Goal: Task Accomplishment & Management: Use online tool/utility

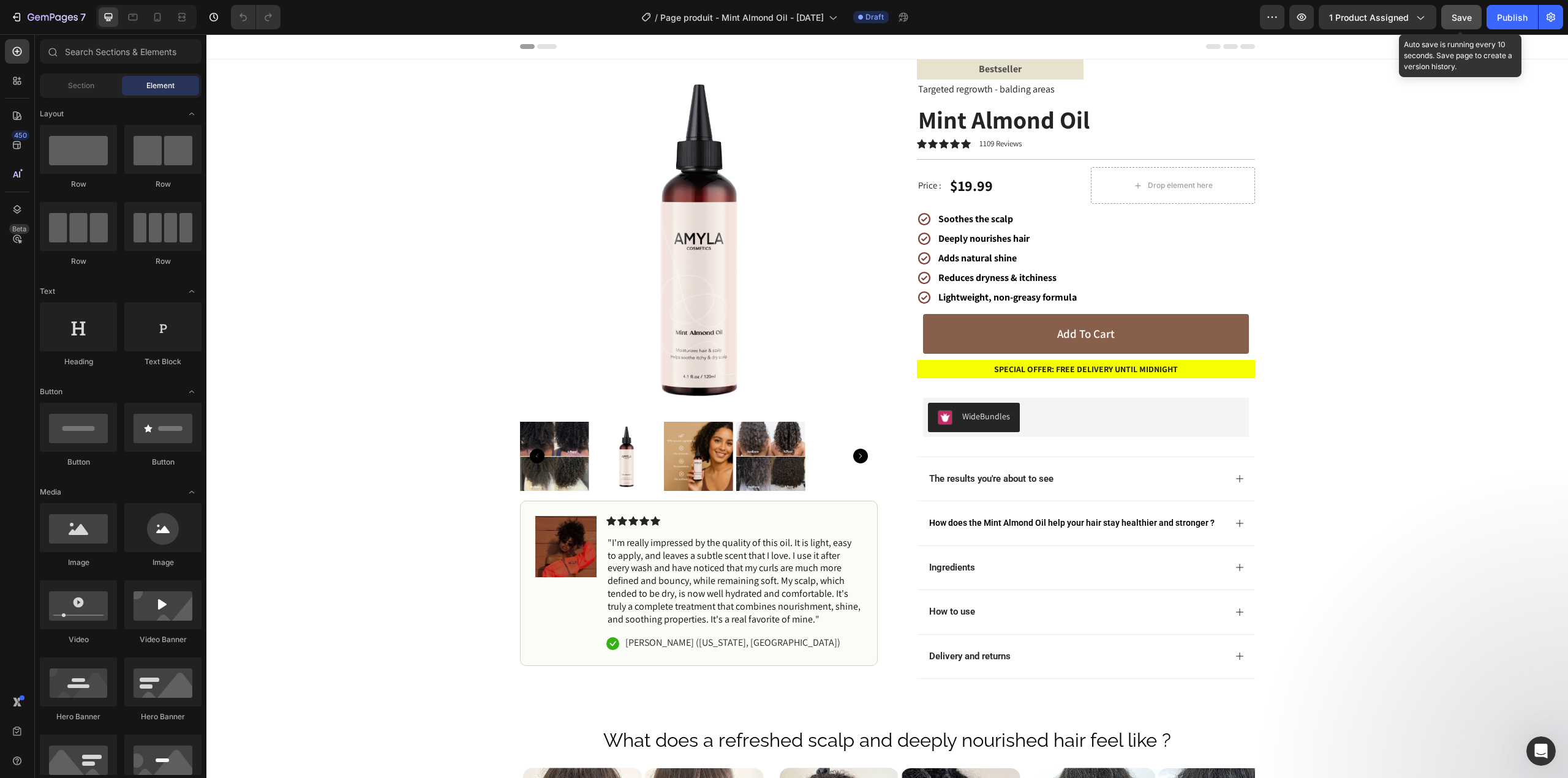
click at [1453, 13] on span "Save" at bounding box center [1461, 17] width 20 height 10
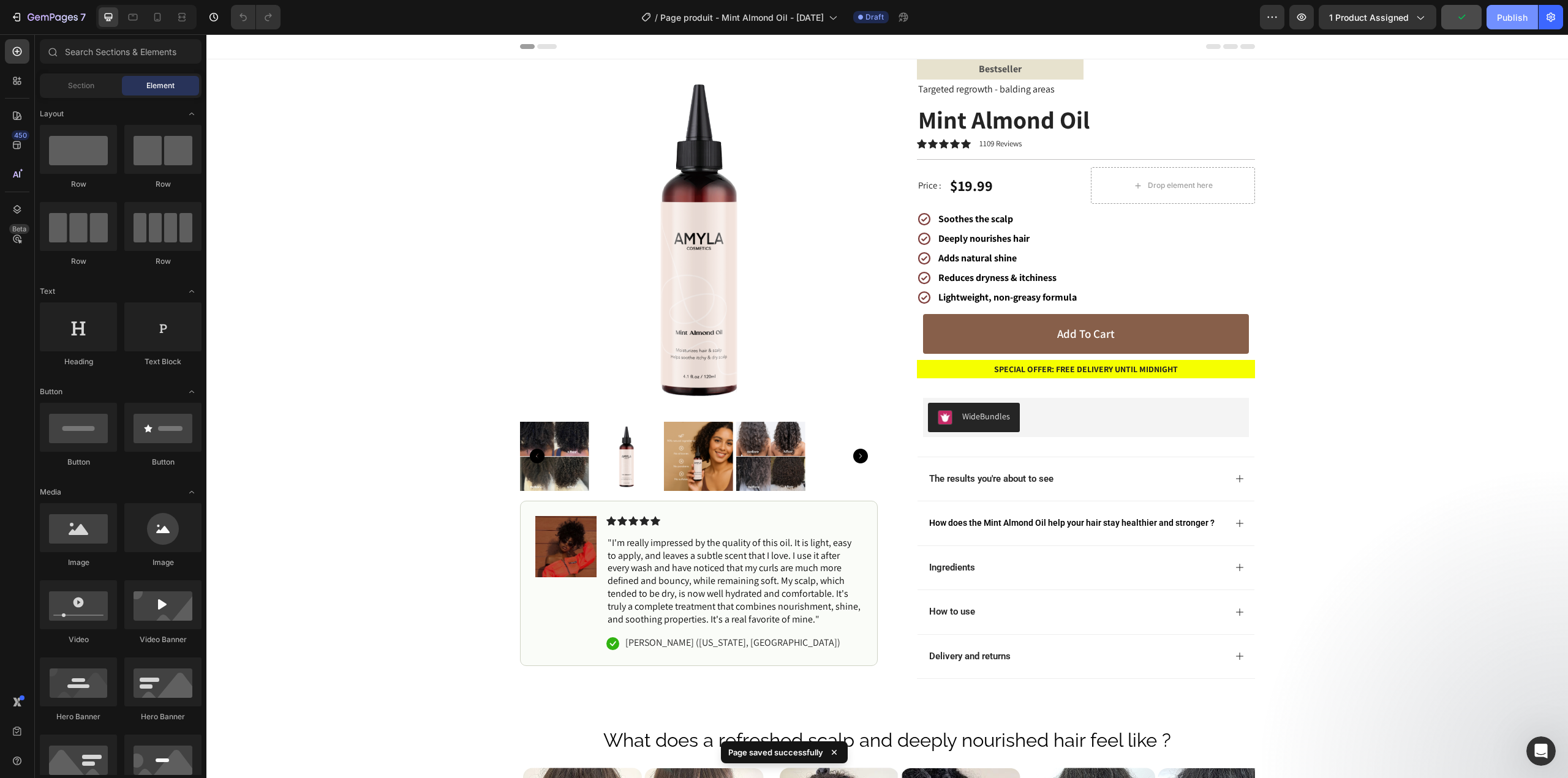
drag, startPoint x: 1507, startPoint y: 17, endPoint x: 1126, endPoint y: 41, distance: 381.8
click at [1507, 17] on div "Publish" at bounding box center [1512, 17] width 31 height 13
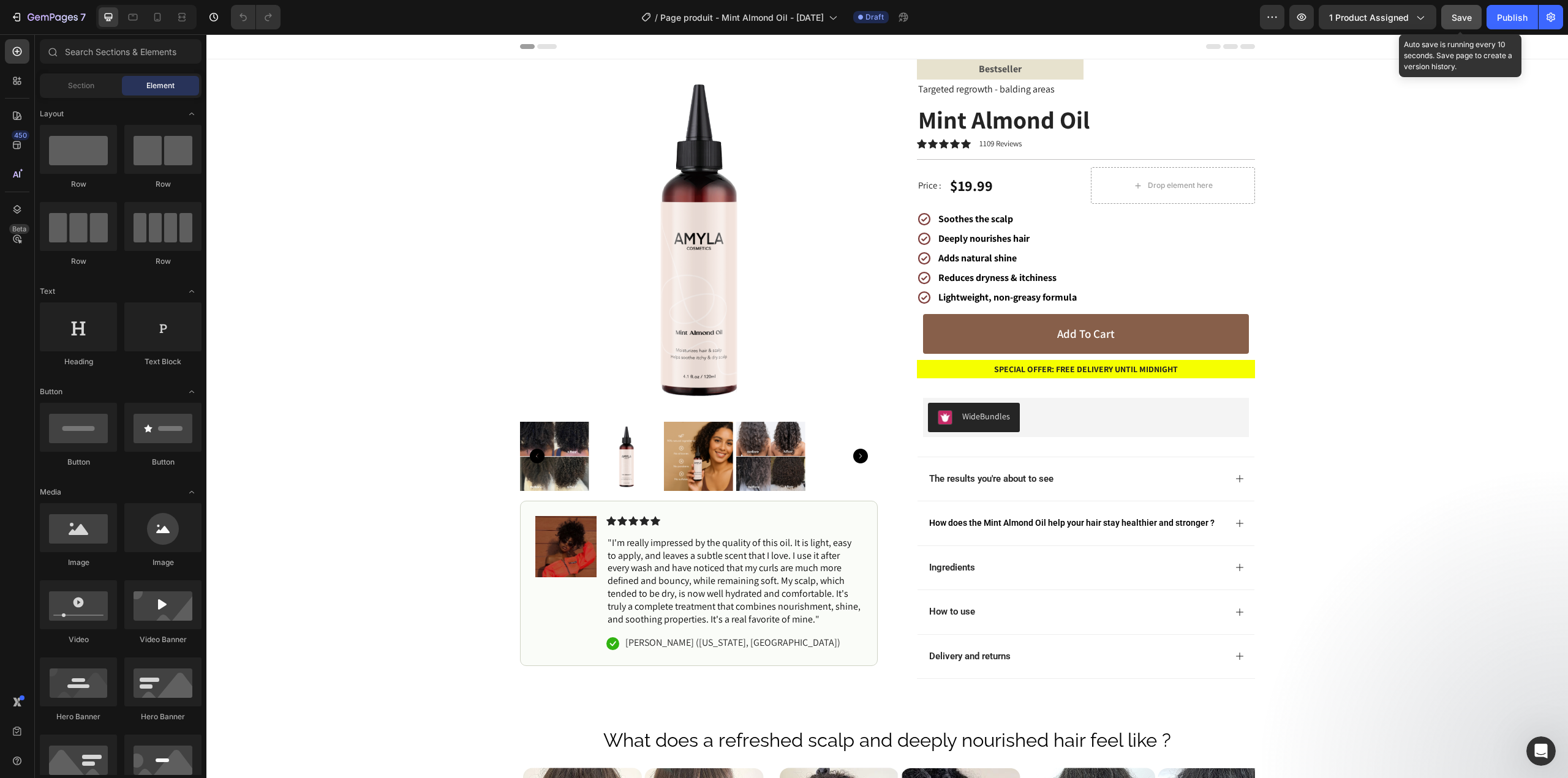
click at [1468, 22] on span "Save" at bounding box center [1461, 17] width 20 height 10
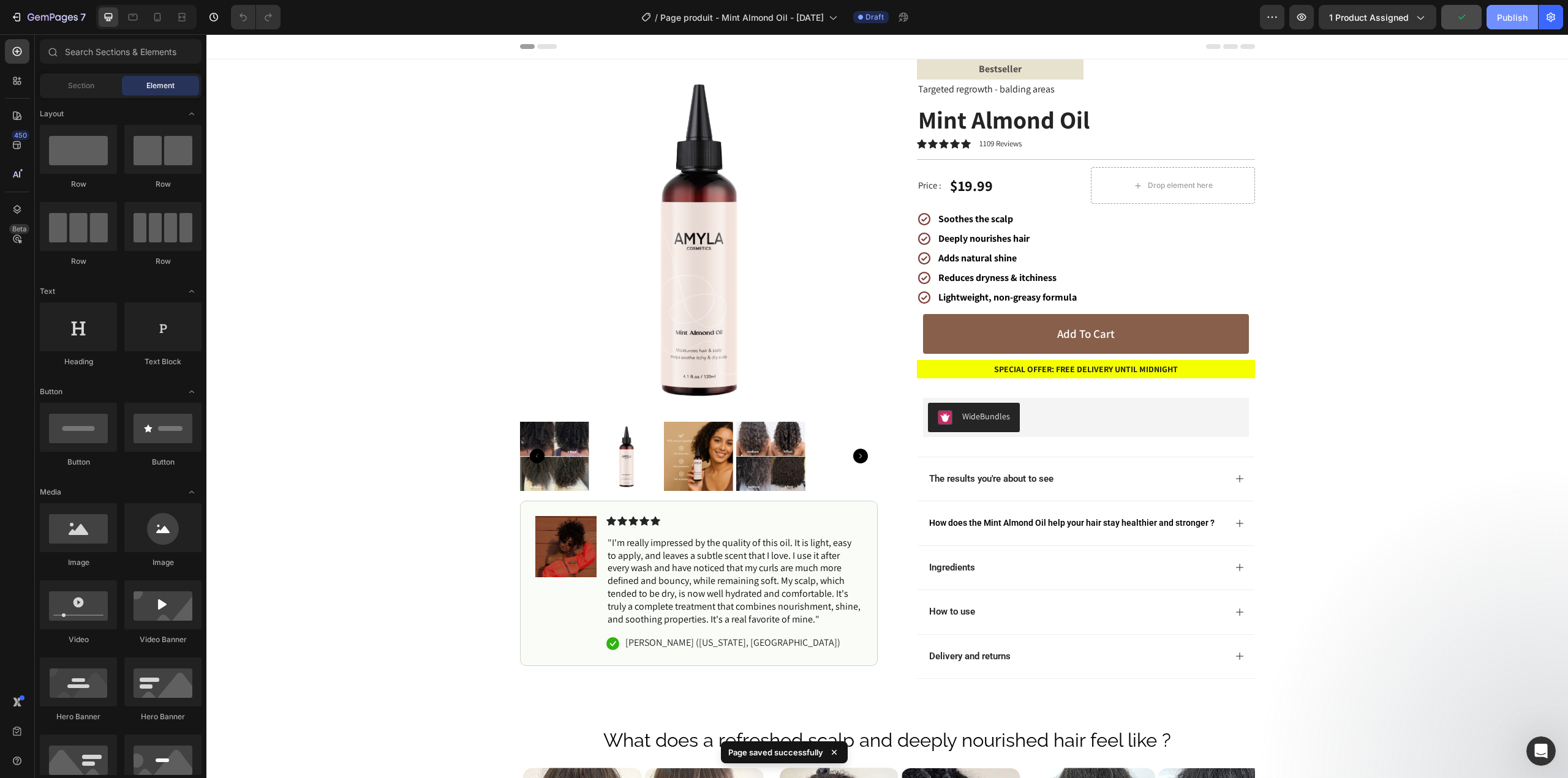
click at [1512, 17] on div "Publish" at bounding box center [1512, 17] width 31 height 13
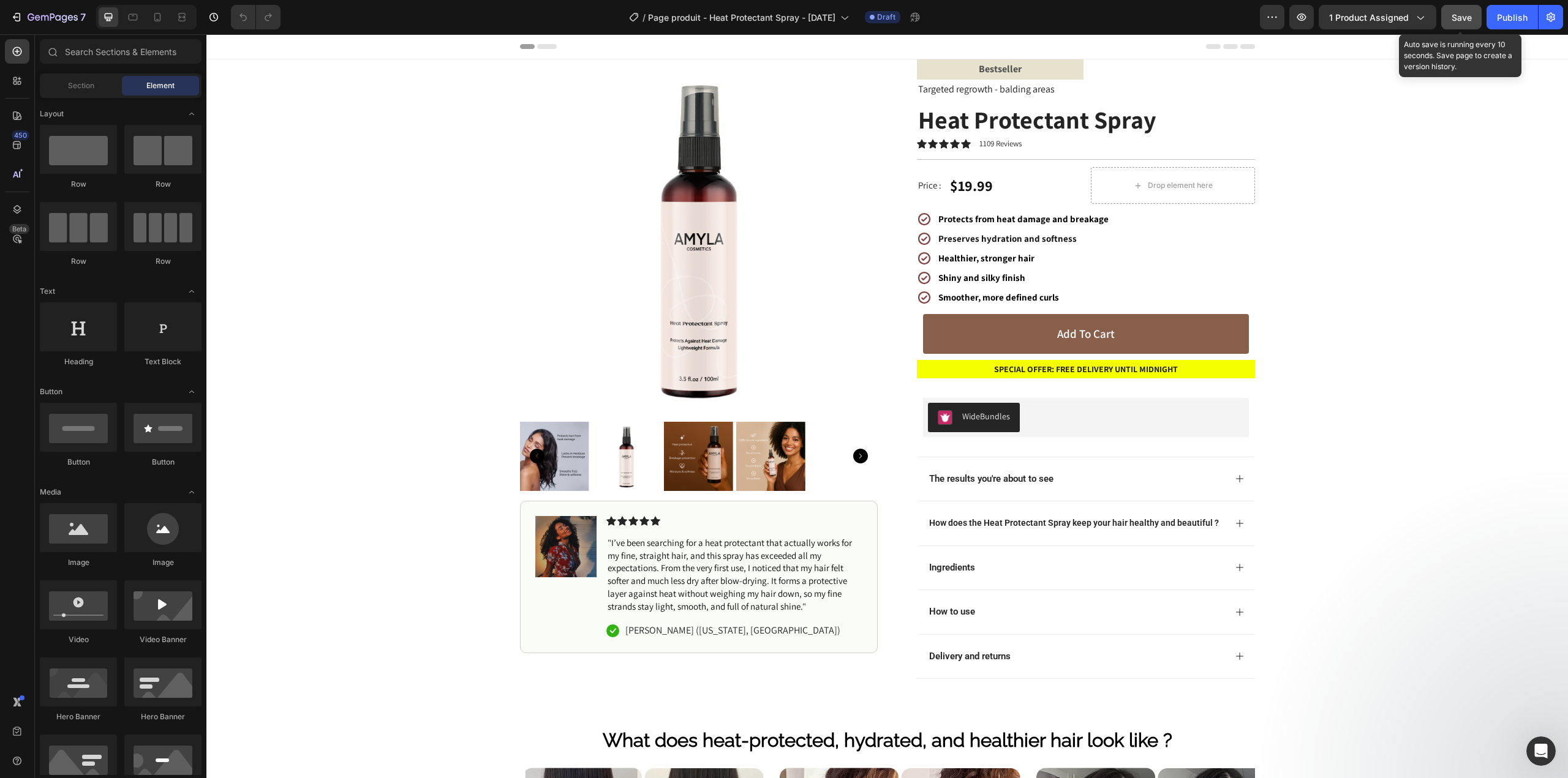
click at [1463, 17] on span "Save" at bounding box center [1461, 17] width 20 height 10
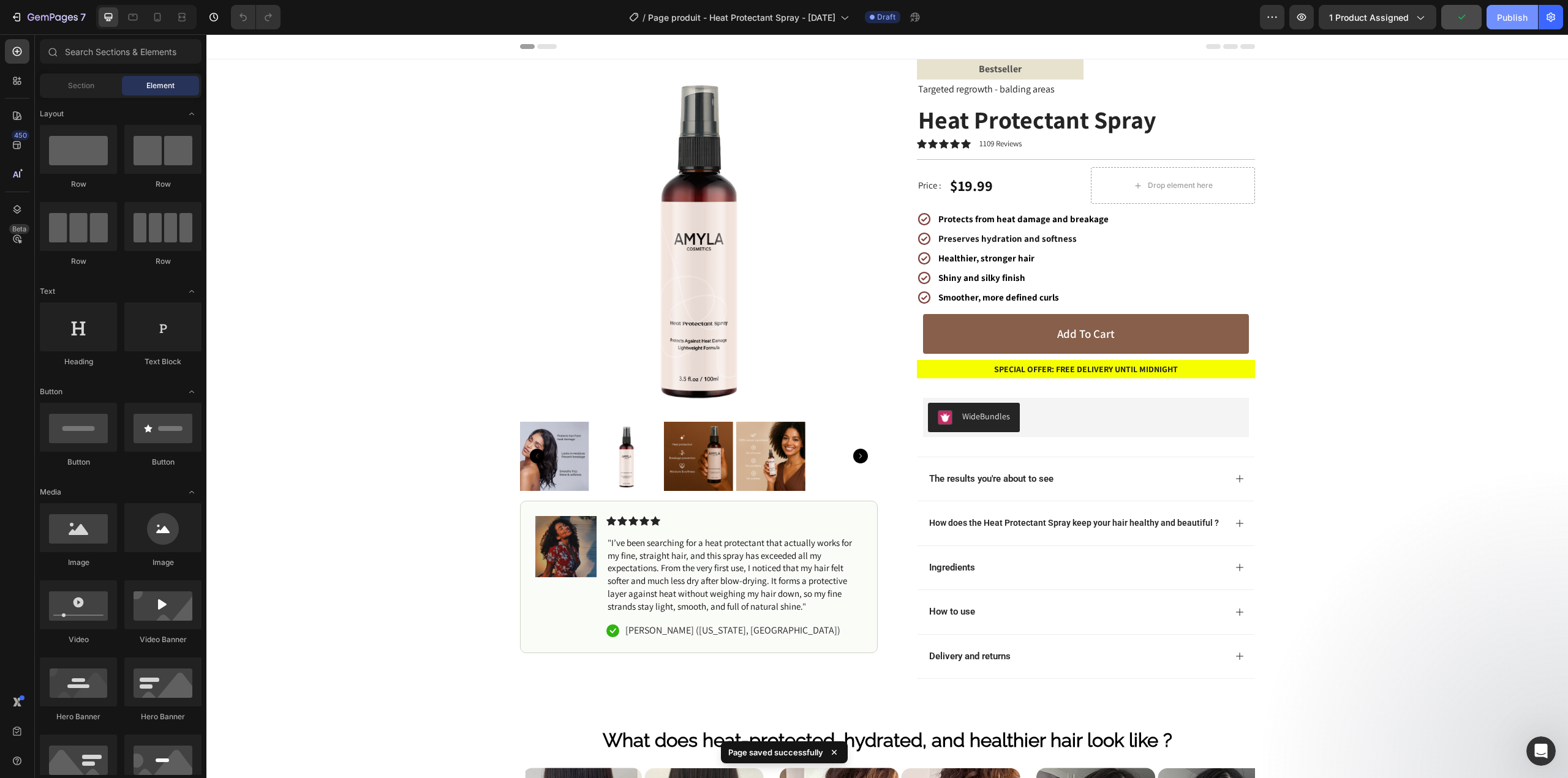
click at [1498, 17] on div "Publish" at bounding box center [1512, 17] width 31 height 13
click at [1379, 8] on button "0 product assigned" at bounding box center [1376, 17] width 119 height 24
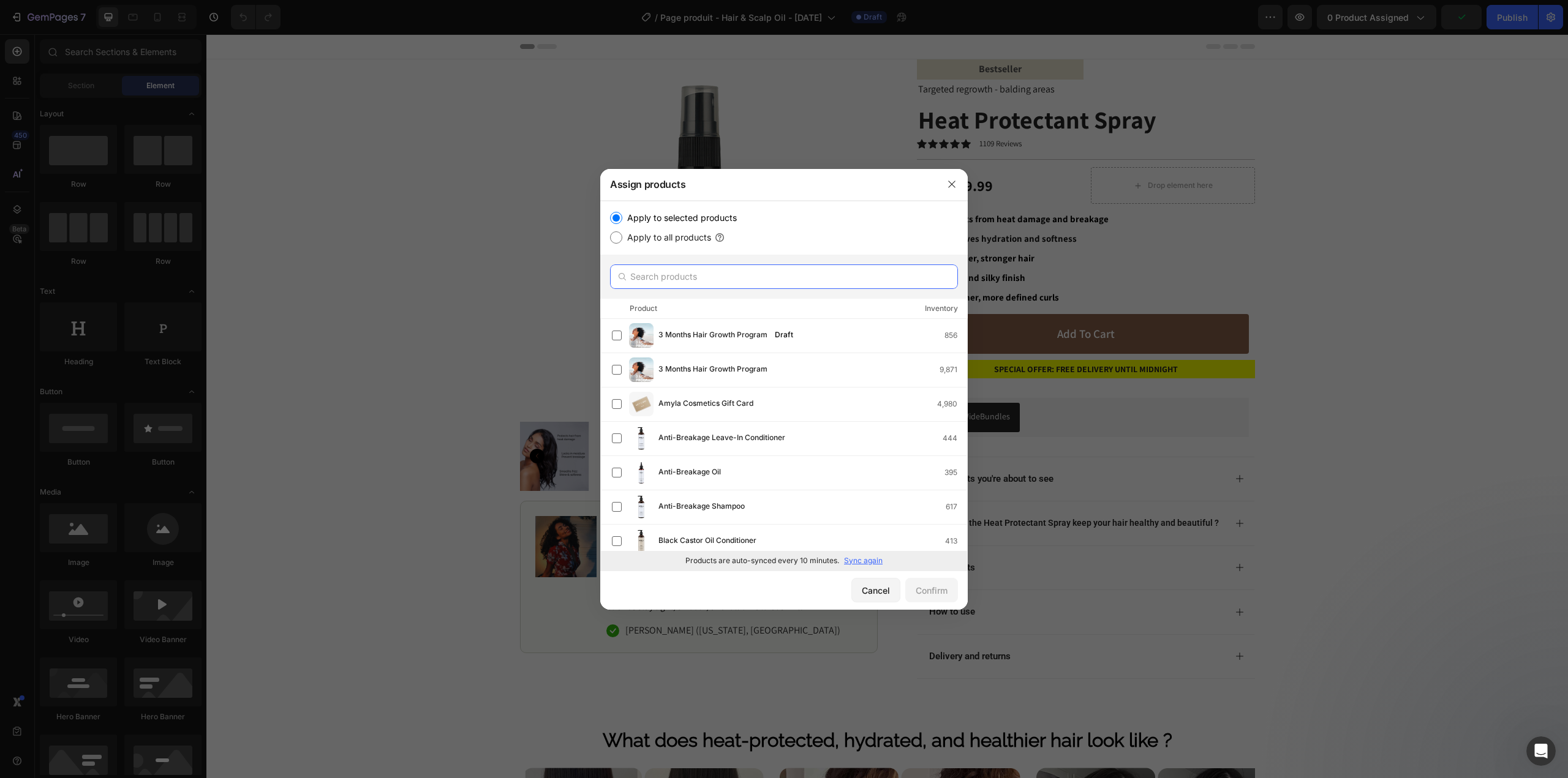
click at [696, 280] on input "text" at bounding box center [784, 276] width 348 height 24
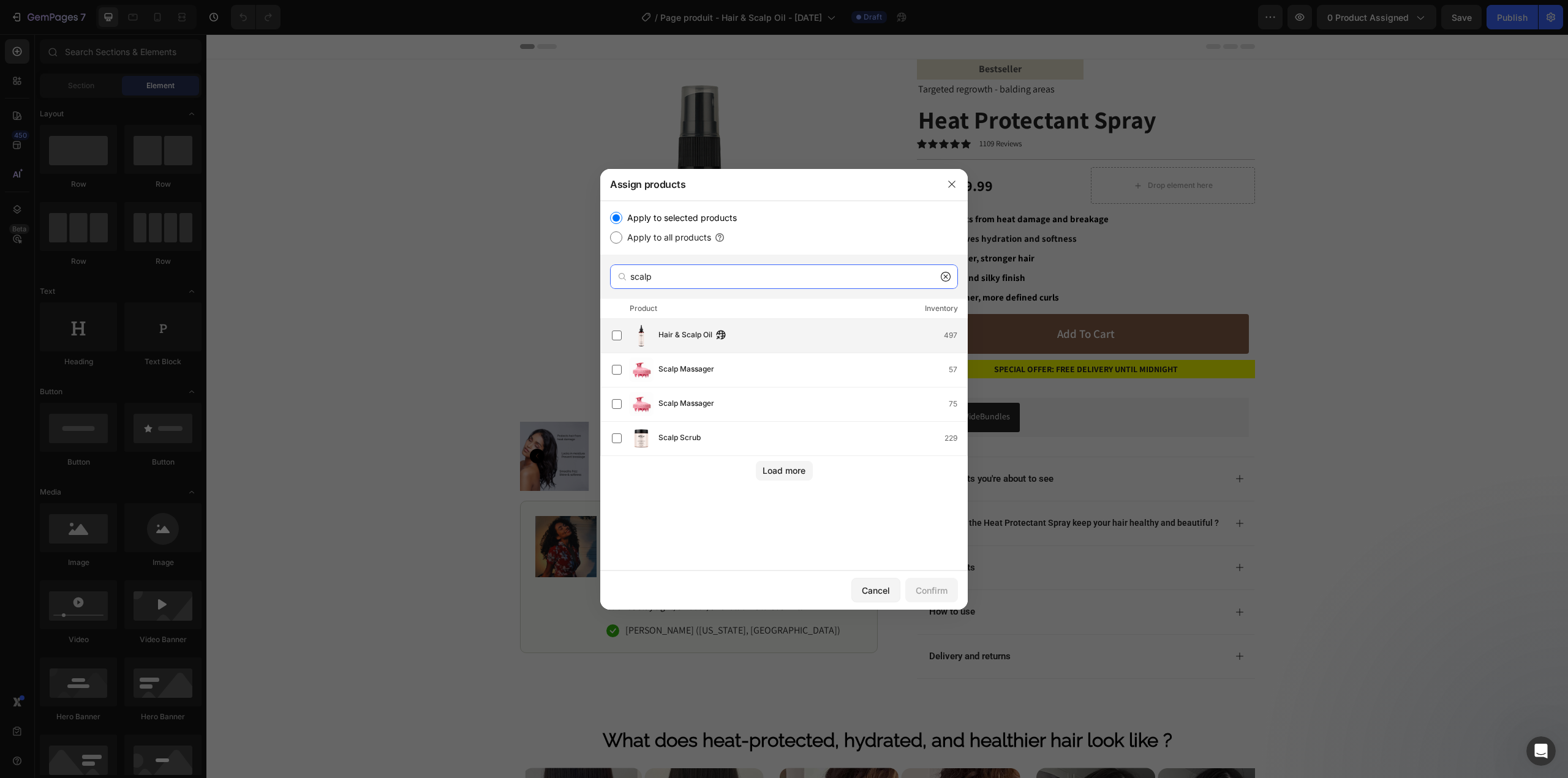
type input "scalp"
click at [773, 334] on div "Hair & Scalp Oil 497" at bounding box center [813, 335] width 309 height 13
click at [930, 595] on div "Confirm" at bounding box center [932, 590] width 32 height 13
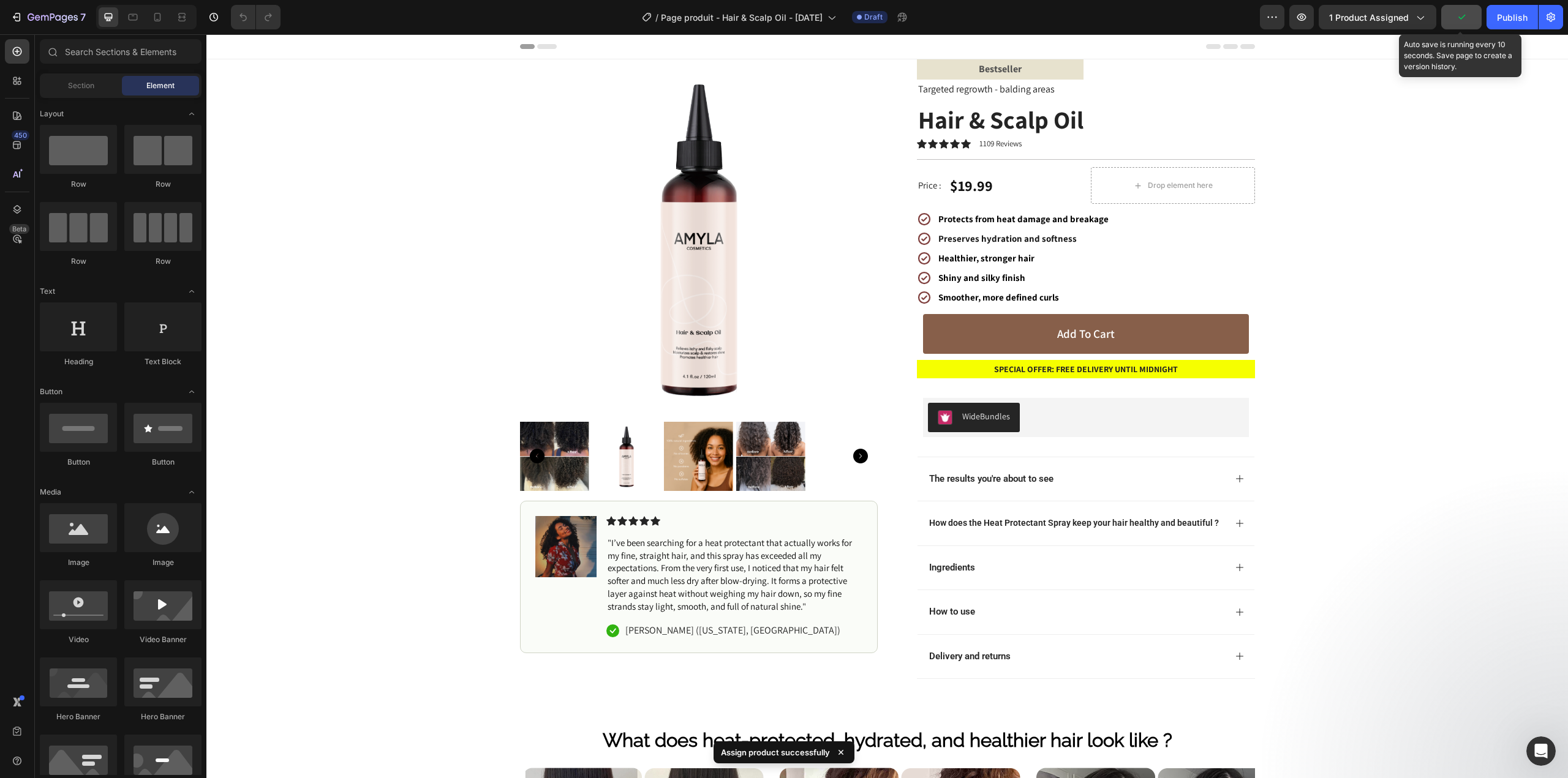
click at [1467, 17] on icon "button" at bounding box center [1461, 17] width 13 height 13
click at [1466, 19] on icon "button" at bounding box center [1461, 17] width 13 height 13
